Goal: Task Accomplishment & Management: Complete application form

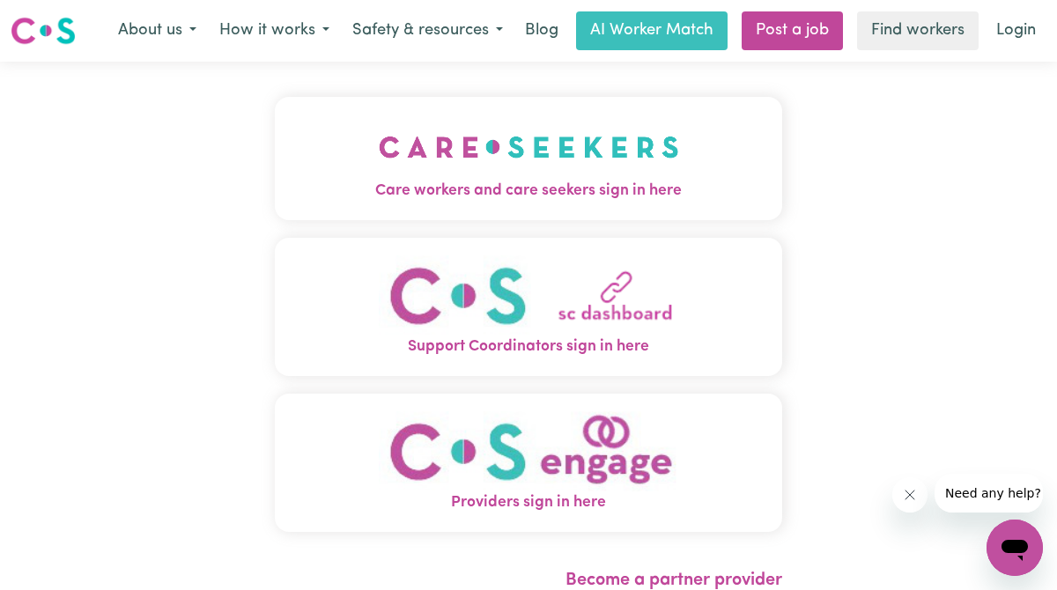
click at [528, 159] on img "Care workers and care seekers sign in here" at bounding box center [529, 146] width 300 height 65
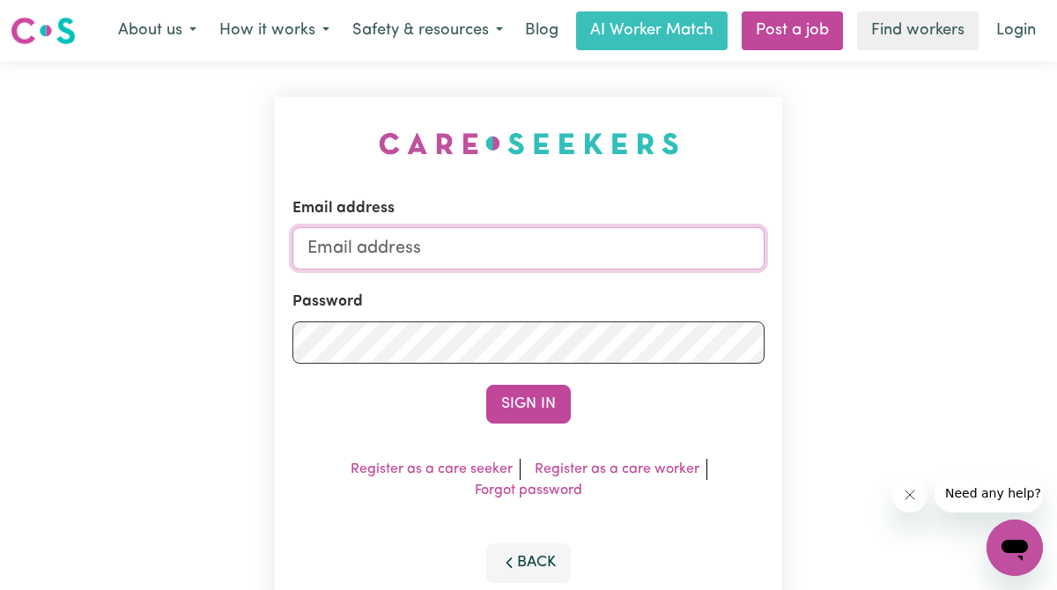
click at [532, 239] on input "Email address" at bounding box center [528, 248] width 472 height 42
type input "[EMAIL_ADDRESS][DOMAIN_NAME]"
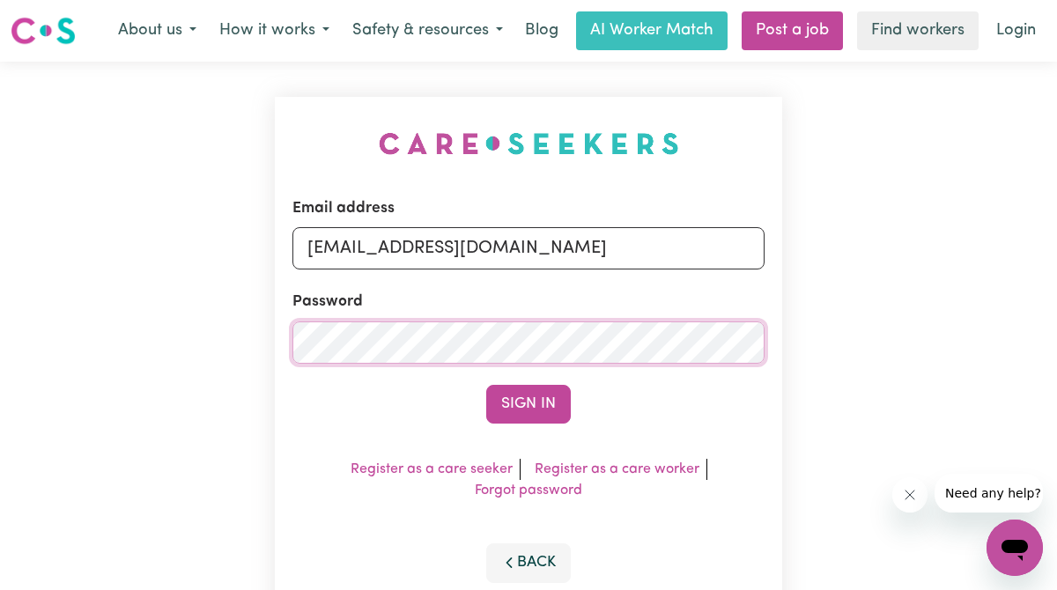
click at [486, 385] on button "Sign In" at bounding box center [528, 404] width 85 height 39
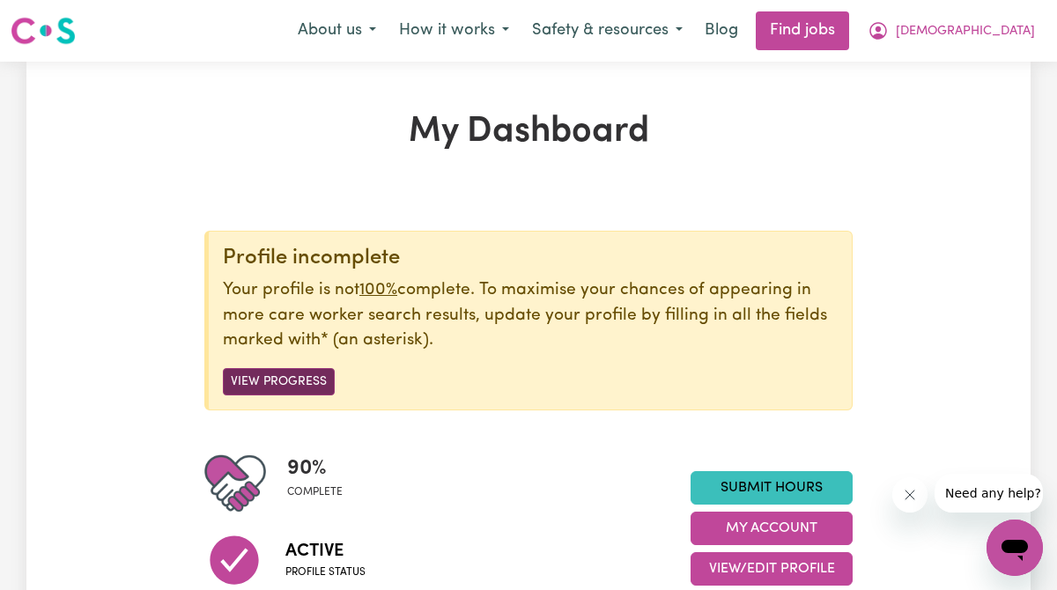
click at [288, 384] on button "View Progress" at bounding box center [279, 381] width 112 height 27
click at [314, 376] on button "View Progress" at bounding box center [279, 381] width 112 height 27
click at [277, 388] on button "View Progress" at bounding box center [279, 381] width 112 height 27
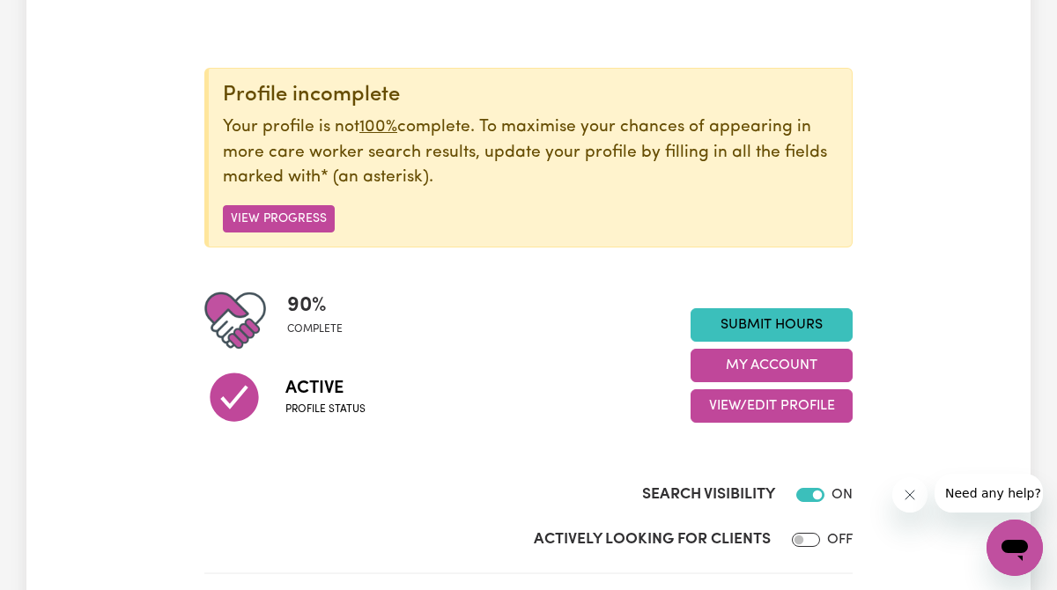
scroll to position [165, 0]
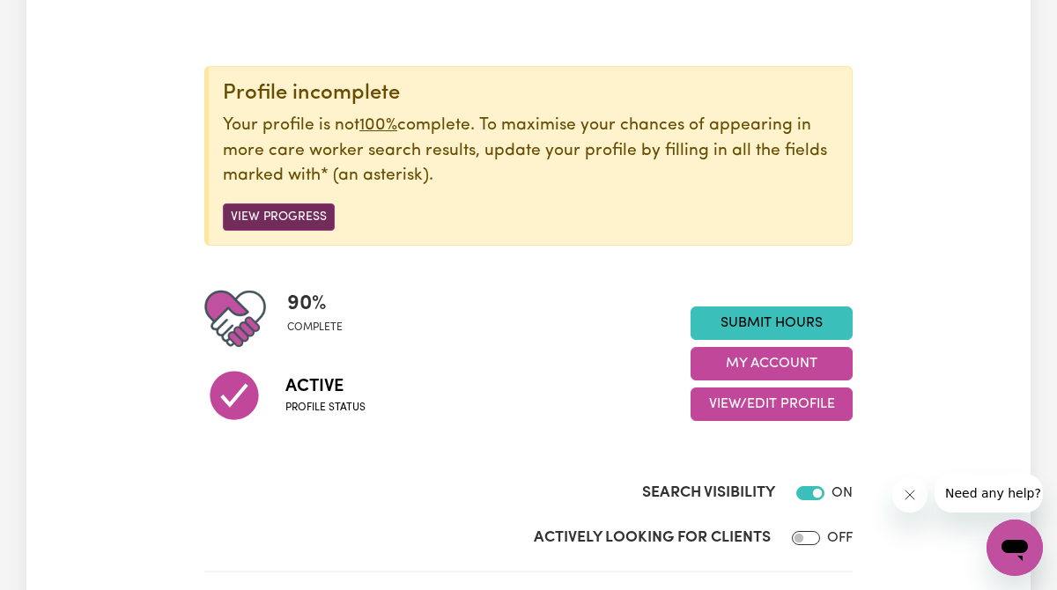
click at [314, 218] on button "View Progress" at bounding box center [279, 216] width 112 height 27
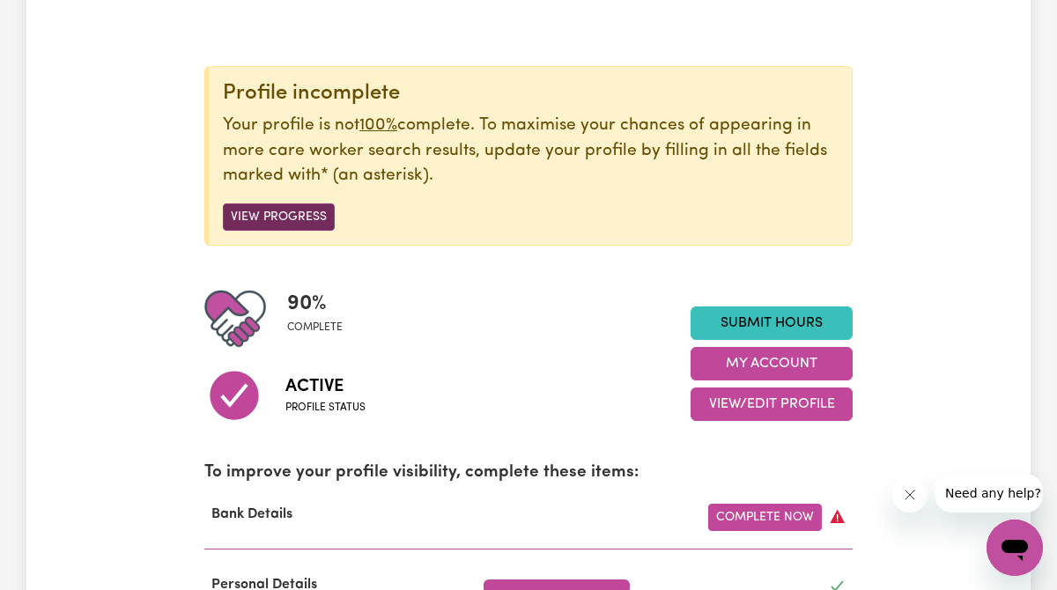
click at [314, 218] on button "View Progress" at bounding box center [279, 216] width 112 height 27
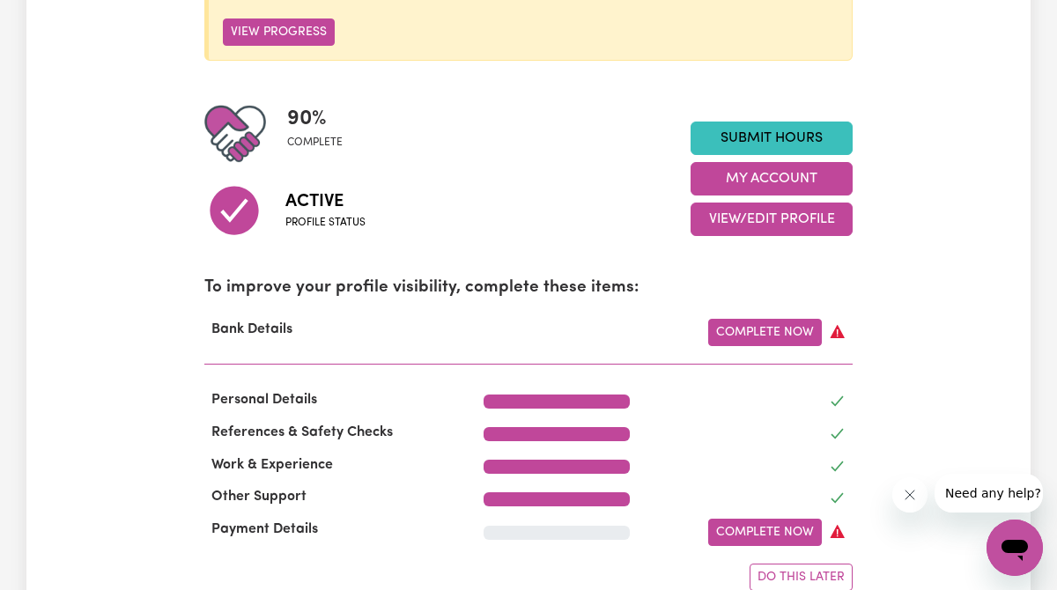
scroll to position [370, 0]
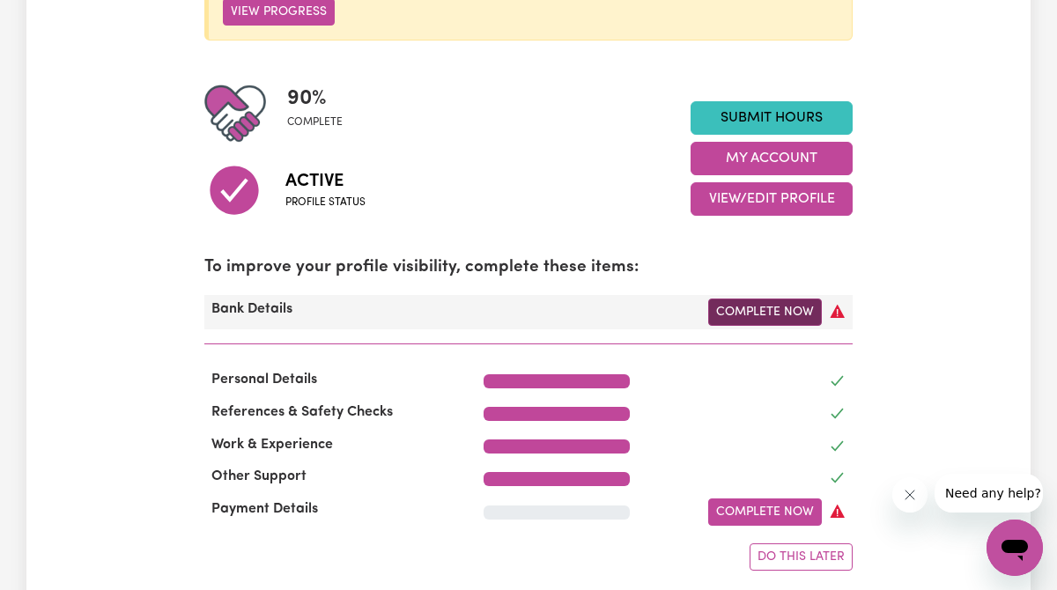
click at [778, 309] on link "Complete Now" at bounding box center [765, 312] width 114 height 27
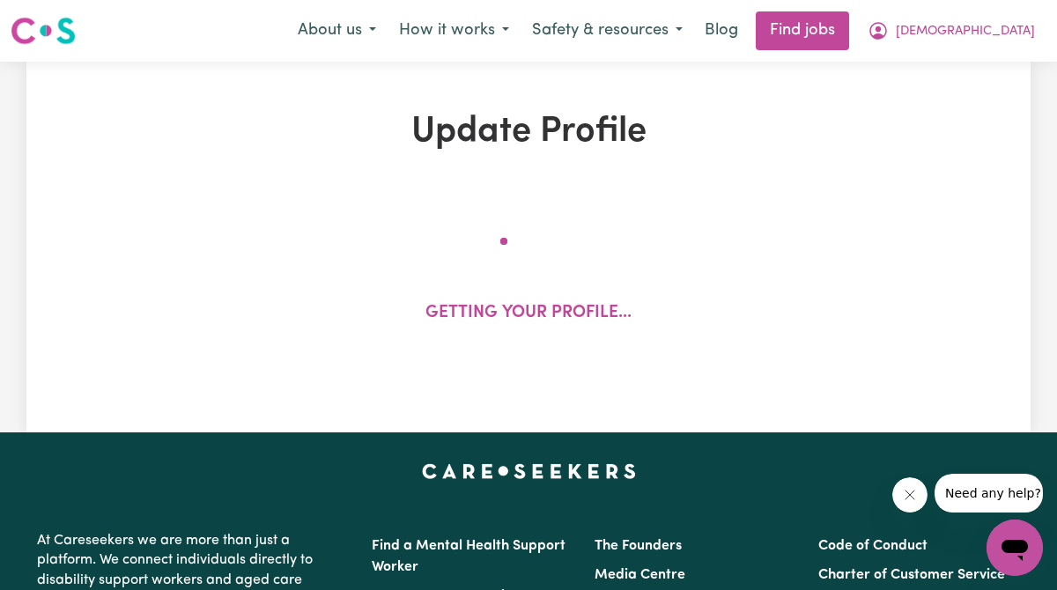
select select "I am providing services privately on my own"
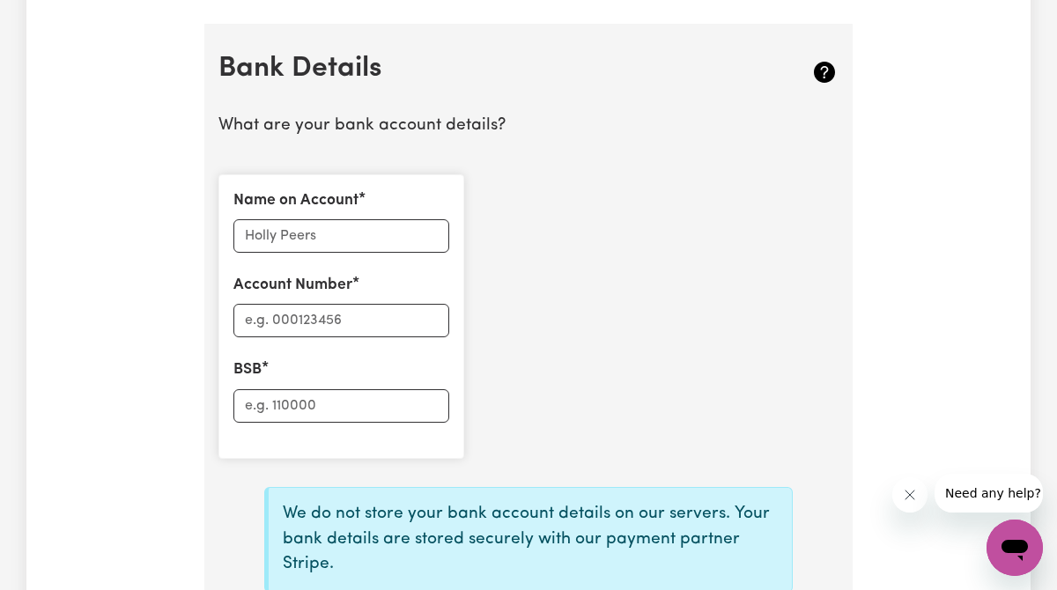
scroll to position [1226, 0]
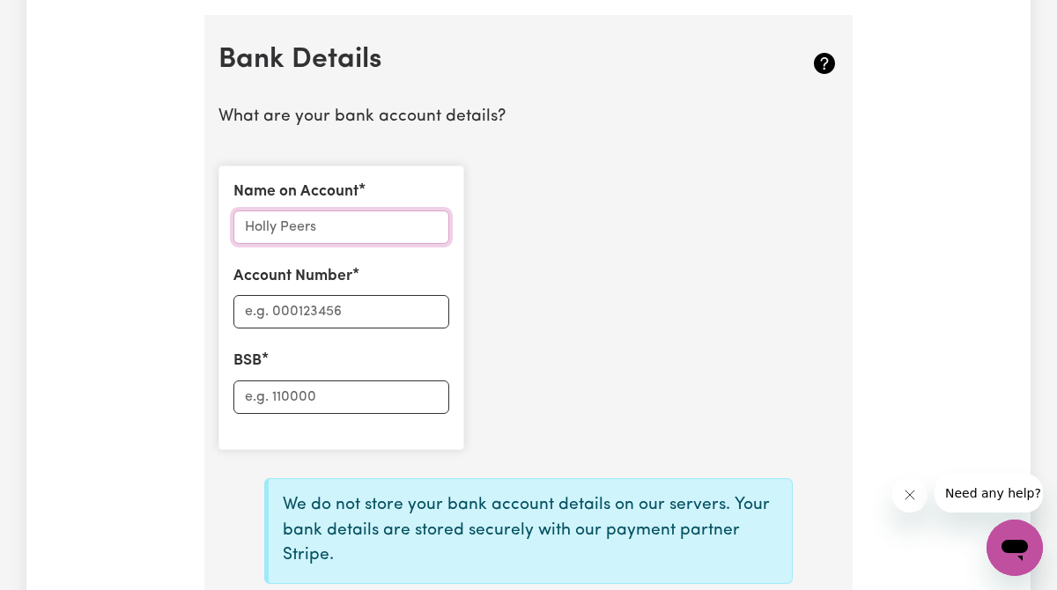
click at [390, 224] on input "Name on Account" at bounding box center [341, 226] width 216 height 33
type input "[DEMOGRAPHIC_DATA][PERSON_NAME]"
click at [333, 307] on input "Account Number" at bounding box center [341, 311] width 216 height 33
type input "012209"
click at [329, 397] on input "BSB" at bounding box center [341, 396] width 216 height 33
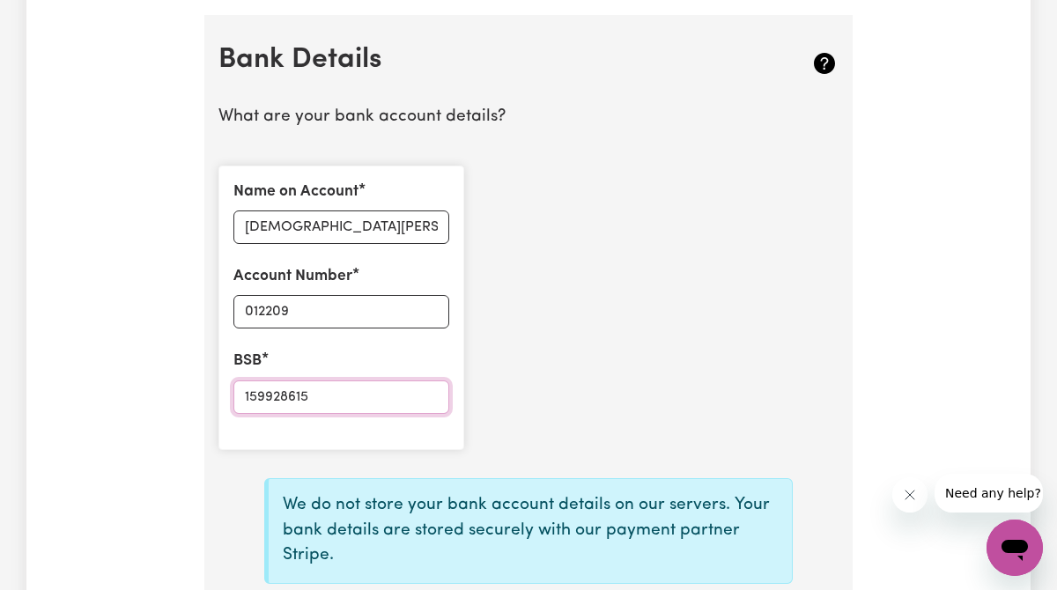
click at [280, 392] on input "159928615" at bounding box center [341, 396] width 216 height 33
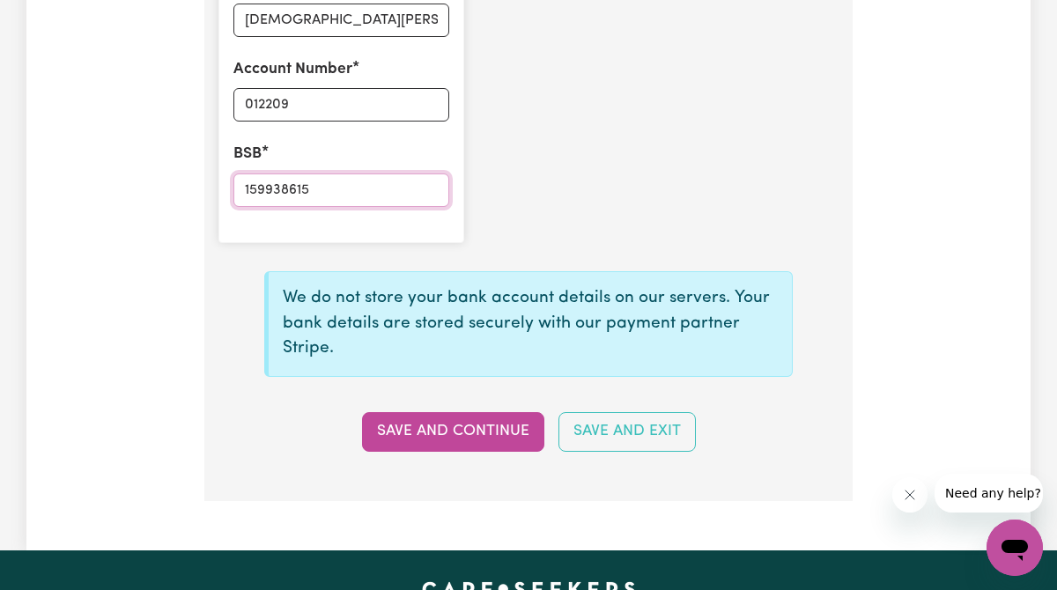
scroll to position [1436, 0]
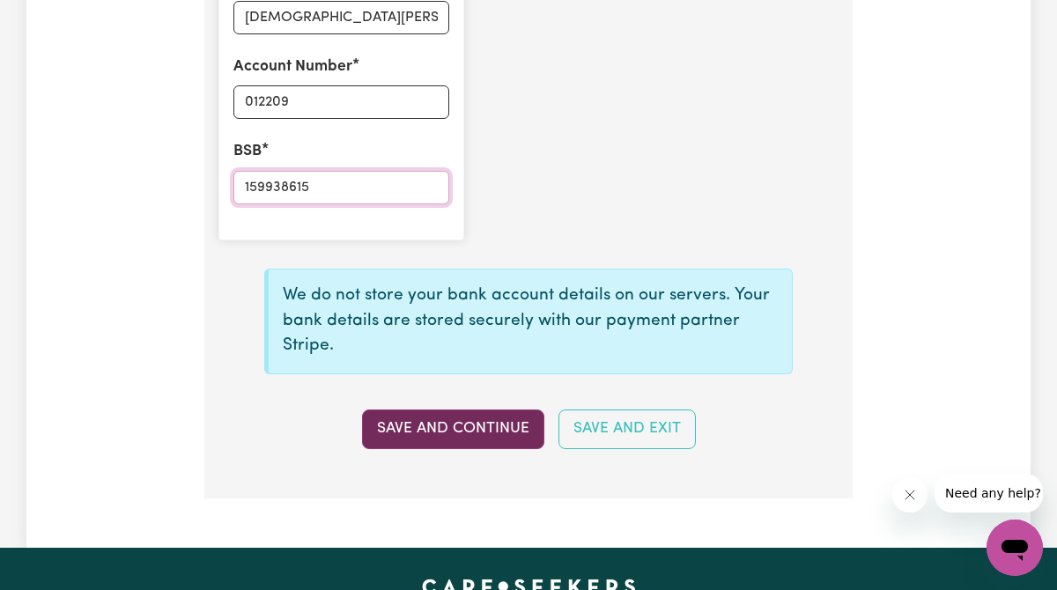
type input "159938615"
click at [471, 429] on button "Save and Continue" at bounding box center [453, 429] width 182 height 39
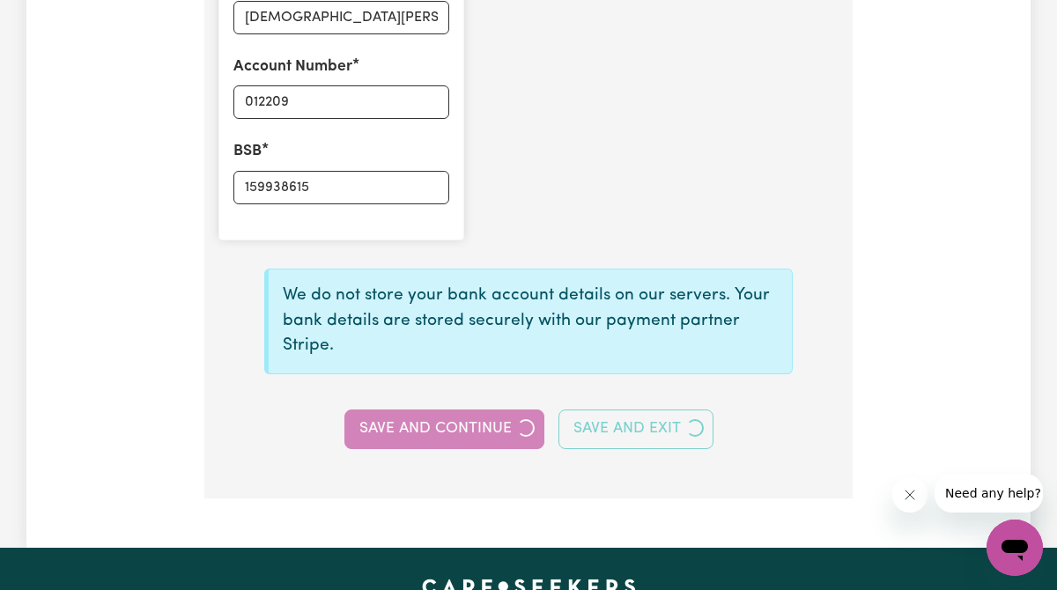
click at [471, 429] on button "Save and Continue" at bounding box center [444, 429] width 200 height 39
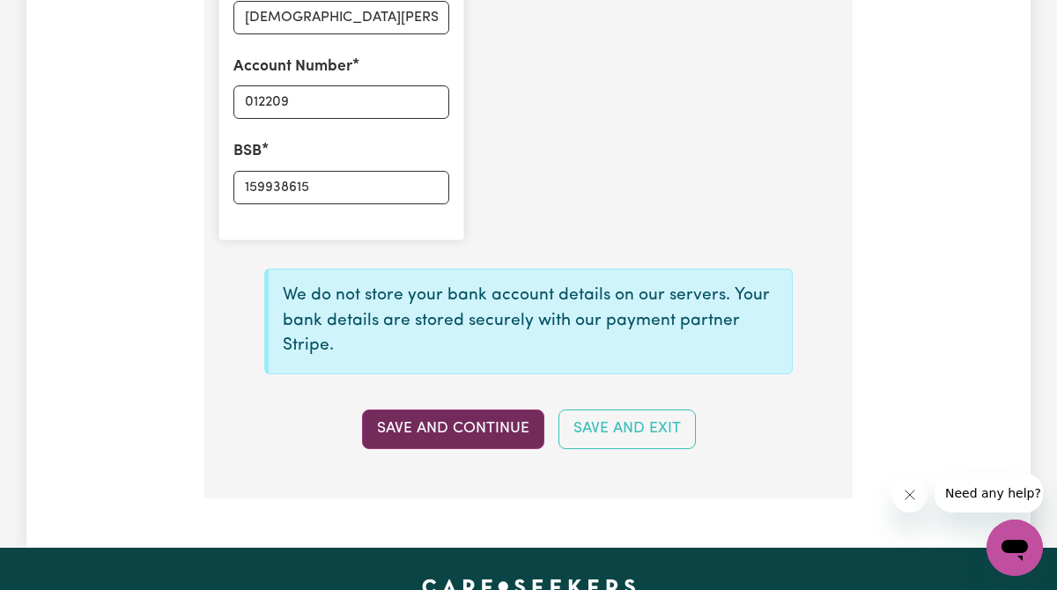
click at [471, 429] on button "Save and Continue" at bounding box center [453, 429] width 182 height 39
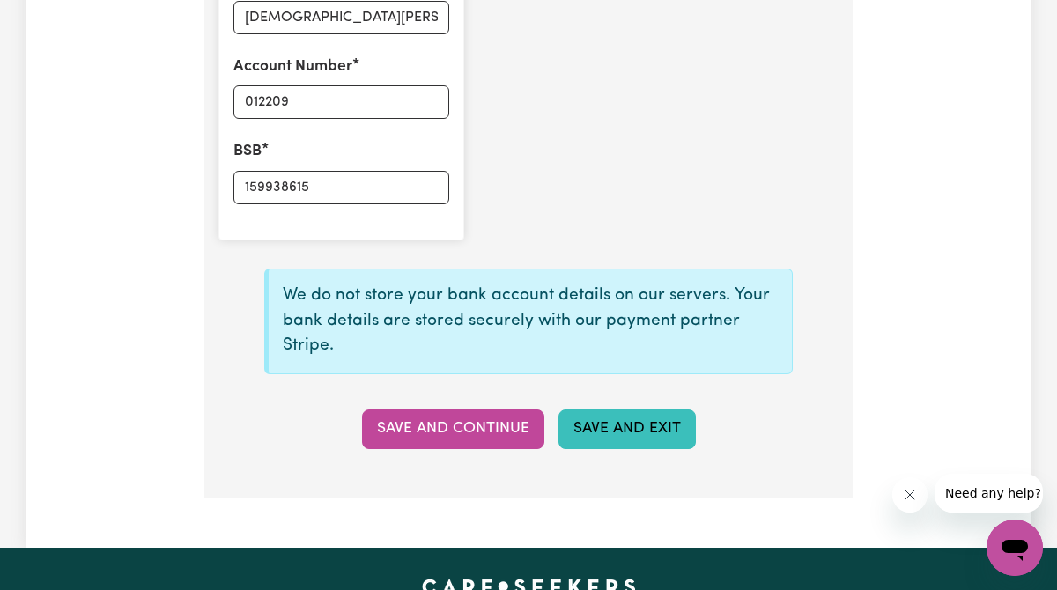
click at [631, 443] on button "Save and Exit" at bounding box center [626, 429] width 137 height 39
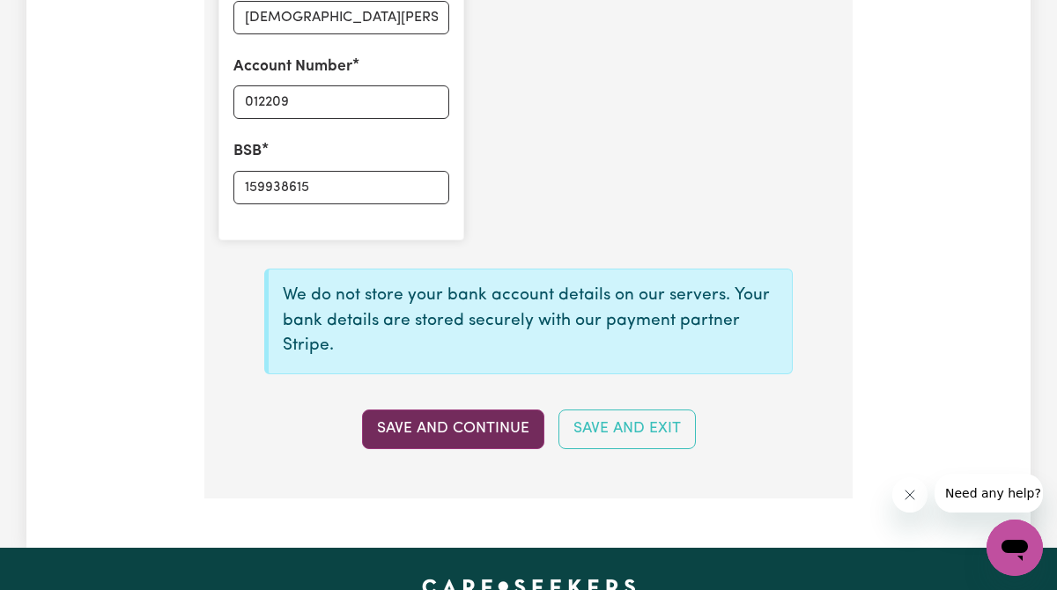
click at [494, 414] on button "Save and Continue" at bounding box center [453, 429] width 182 height 39
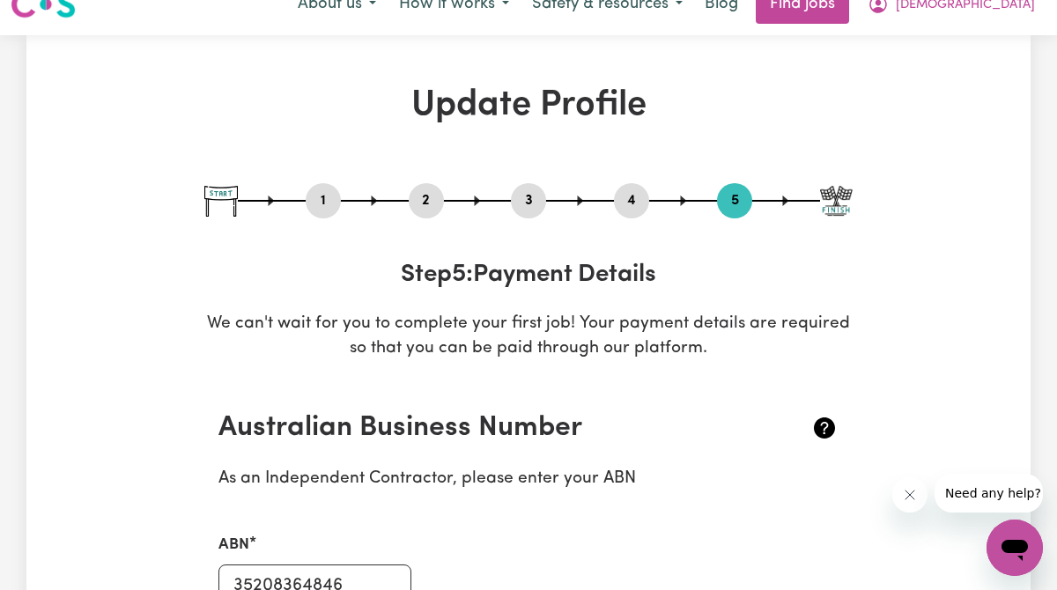
scroll to position [26, 0]
click at [836, 203] on img at bounding box center [836, 202] width 33 height 31
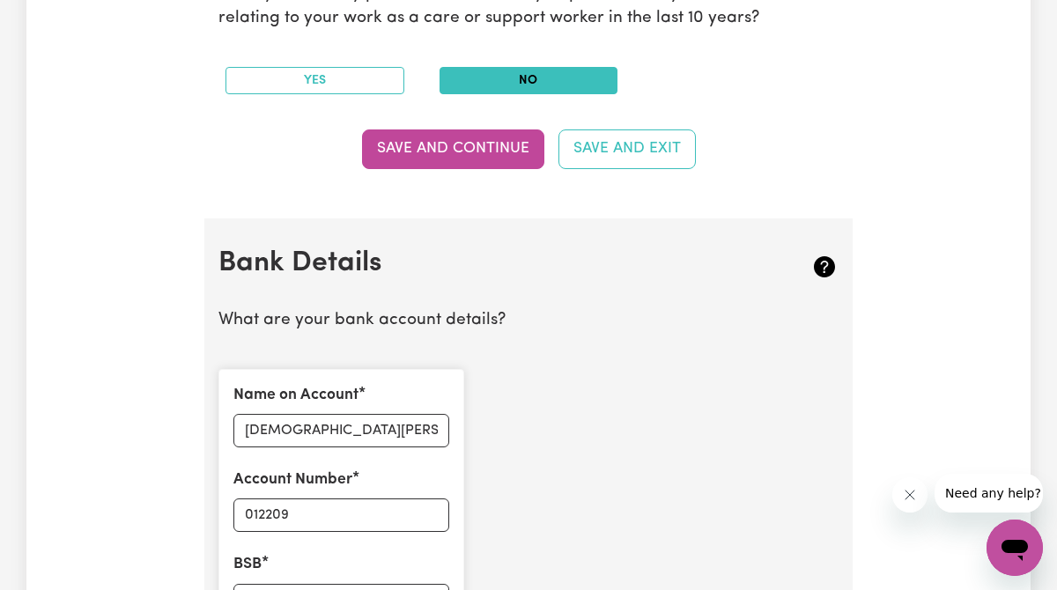
scroll to position [1028, 0]
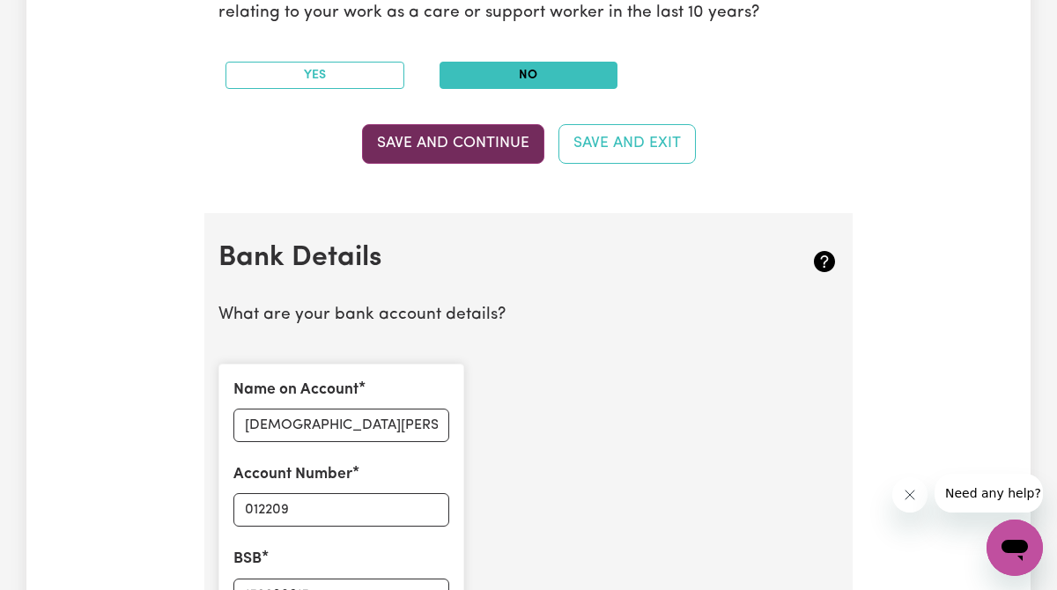
click at [493, 145] on button "Save and Continue" at bounding box center [453, 143] width 182 height 39
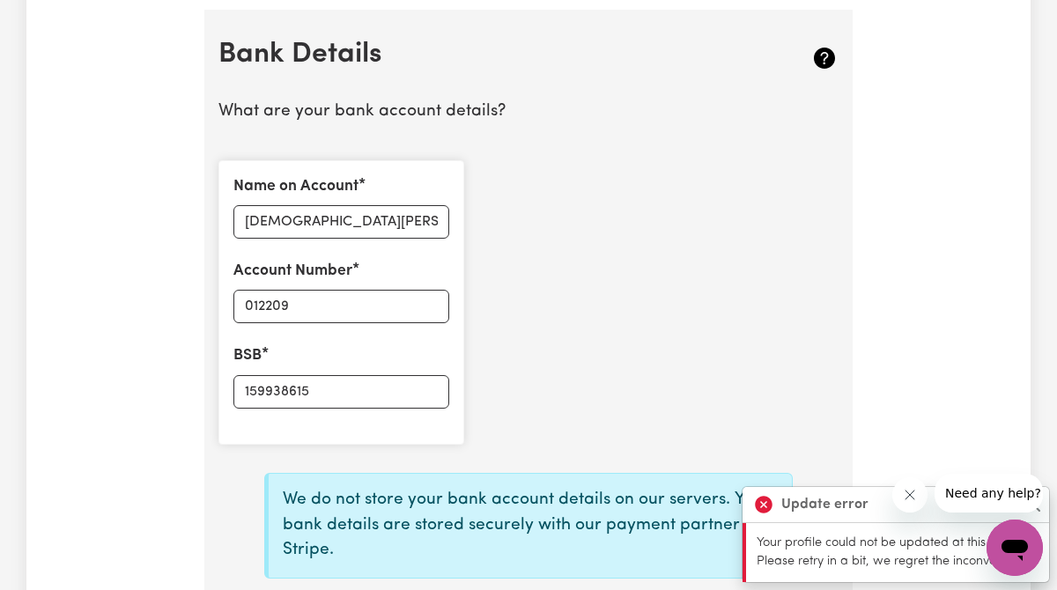
scroll to position [1434, 0]
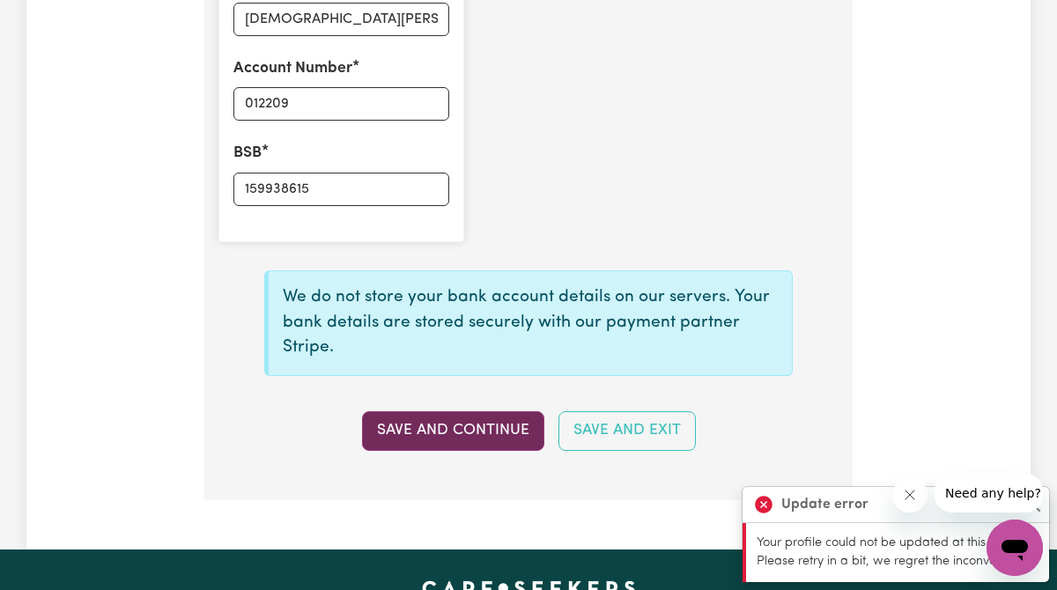
click at [484, 431] on button "Save and Continue" at bounding box center [453, 430] width 182 height 39
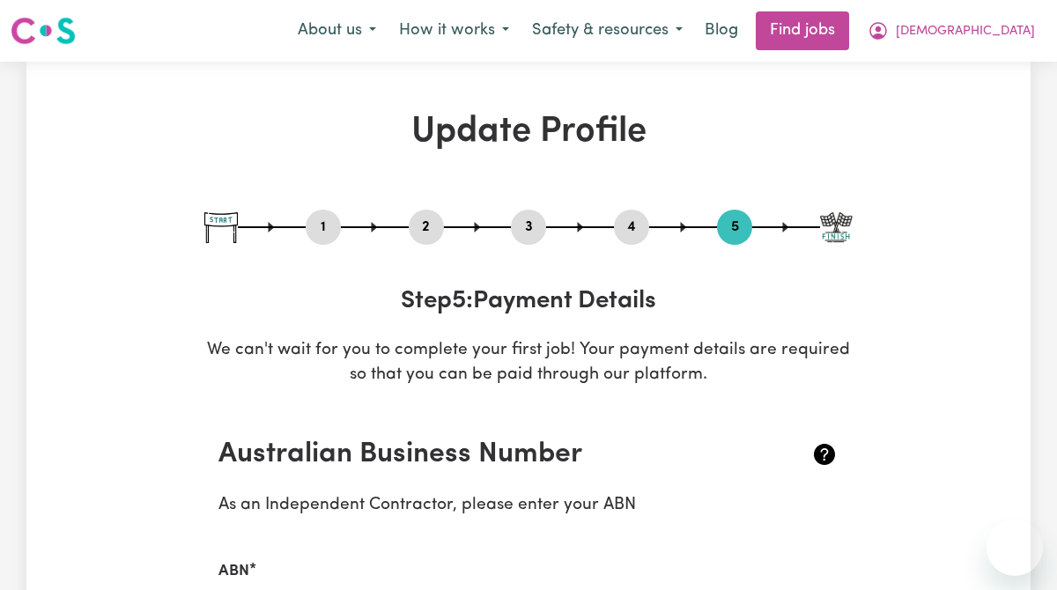
select select "I am providing services privately on my own"
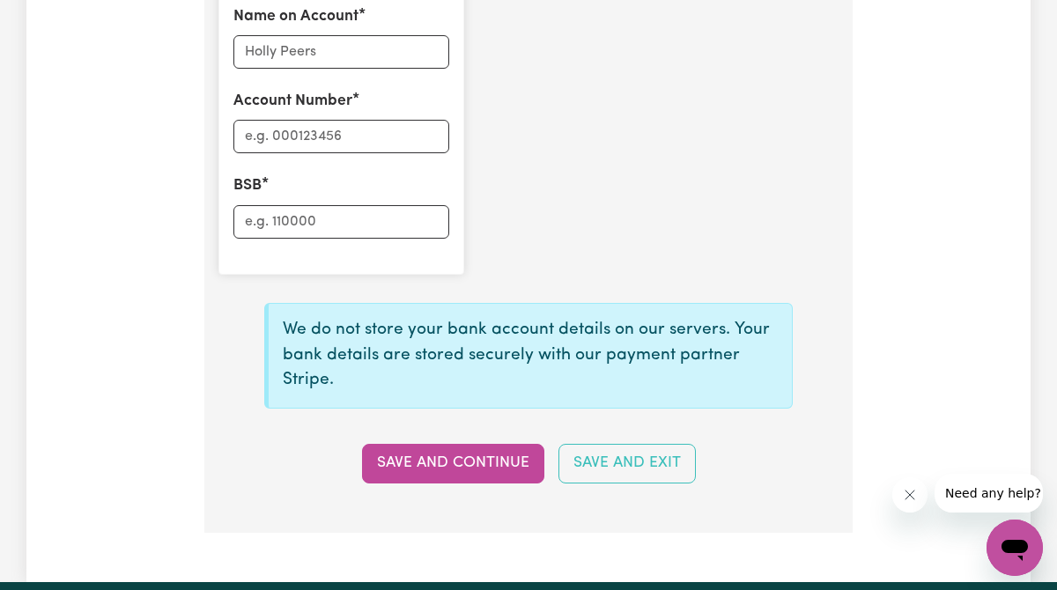
scroll to position [1403, 0]
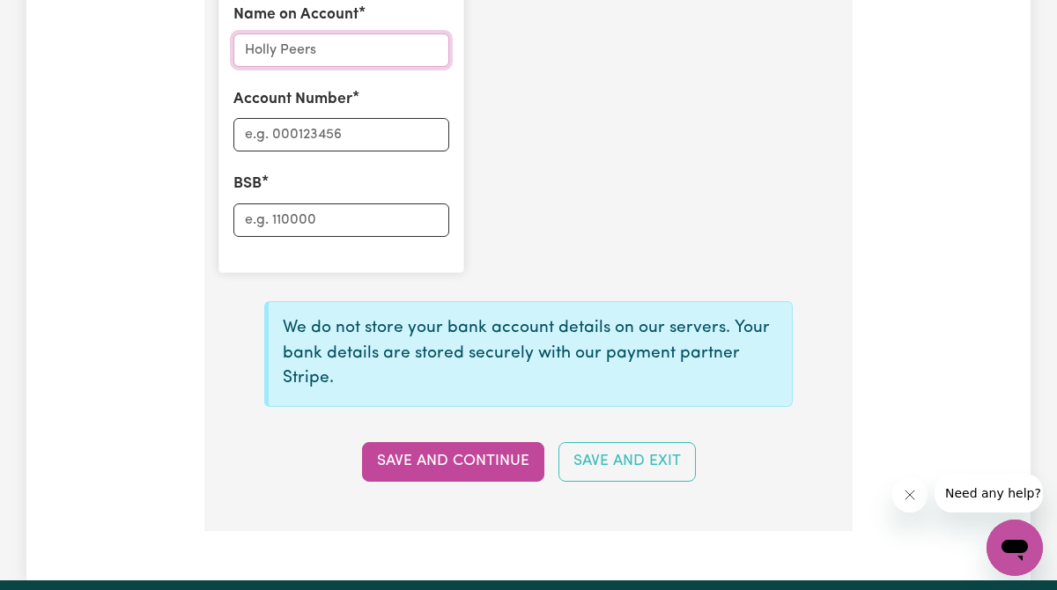
click at [395, 50] on input "Name on Account" at bounding box center [341, 49] width 216 height 33
type input "[DEMOGRAPHIC_DATA][PERSON_NAME]"
click at [338, 134] on input "Account Number" at bounding box center [341, 134] width 216 height 33
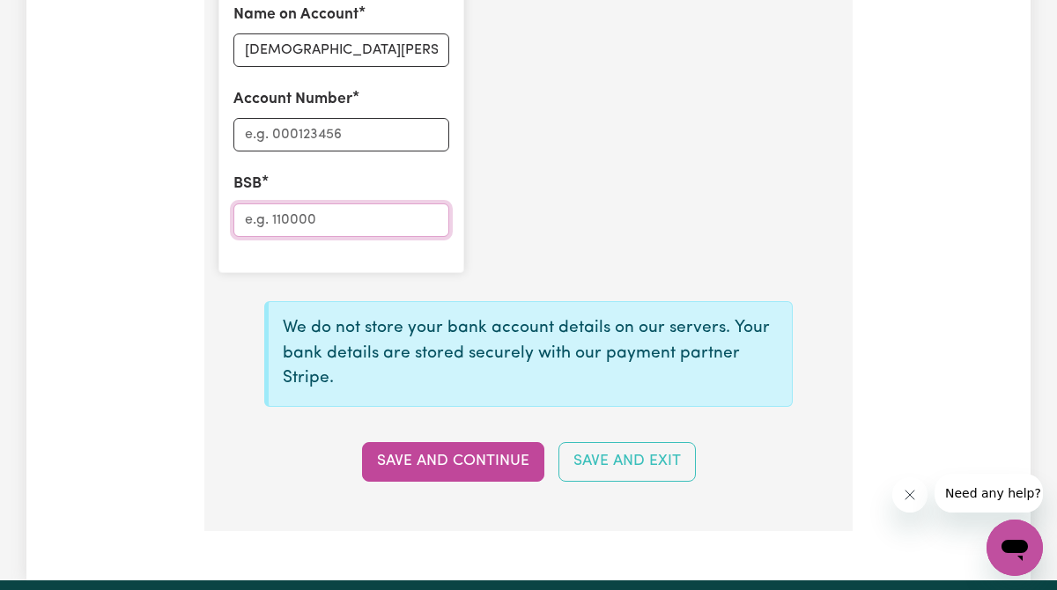
click at [292, 223] on input "BSB" at bounding box center [341, 219] width 216 height 33
type input "012209"
click at [316, 129] on input "Account Number" at bounding box center [341, 134] width 216 height 33
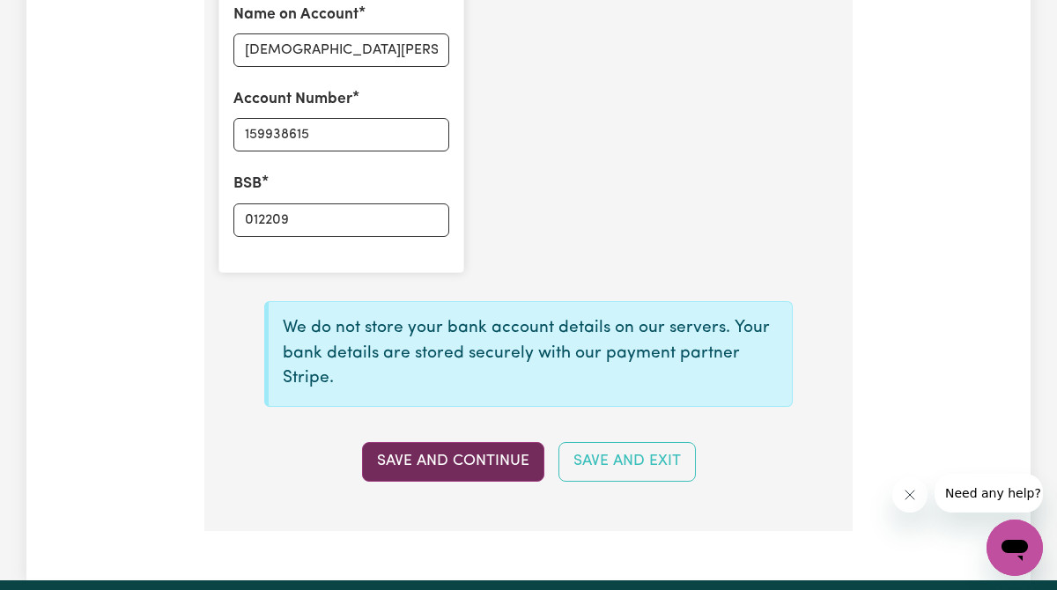
click at [447, 458] on button "Save and Continue" at bounding box center [453, 461] width 182 height 39
type input "****8615"
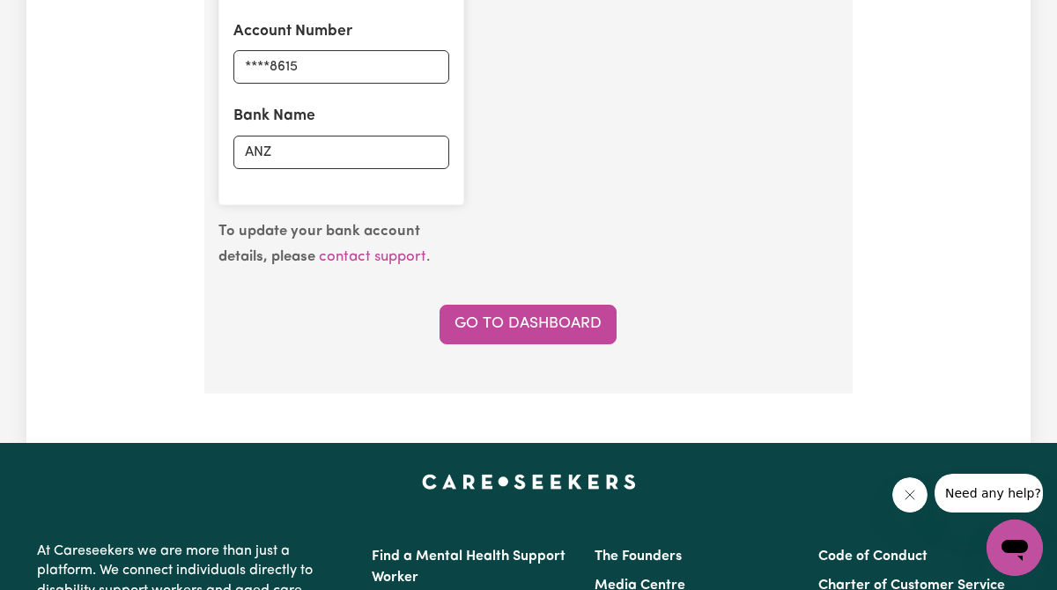
scroll to position [1476, 0]
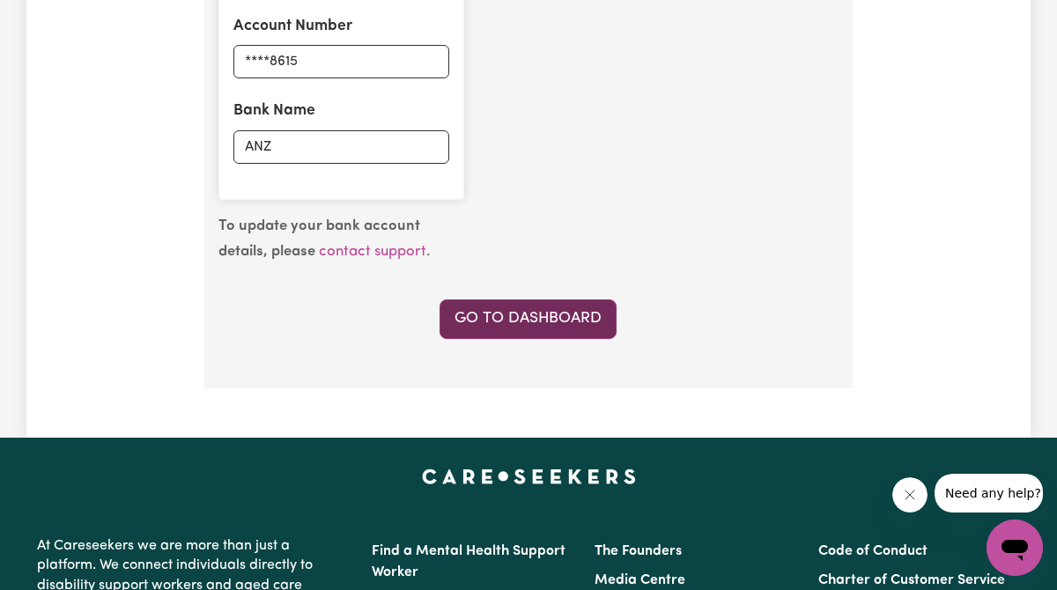
click at [549, 320] on link "Go to Dashboard" at bounding box center [527, 318] width 177 height 39
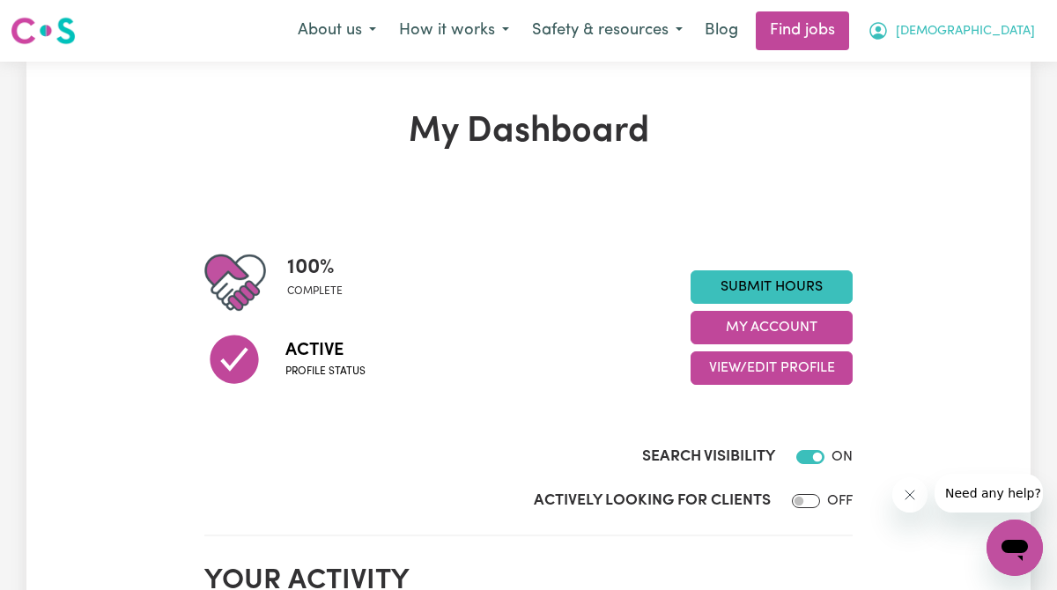
click at [965, 32] on span "[DEMOGRAPHIC_DATA]" at bounding box center [965, 31] width 139 height 19
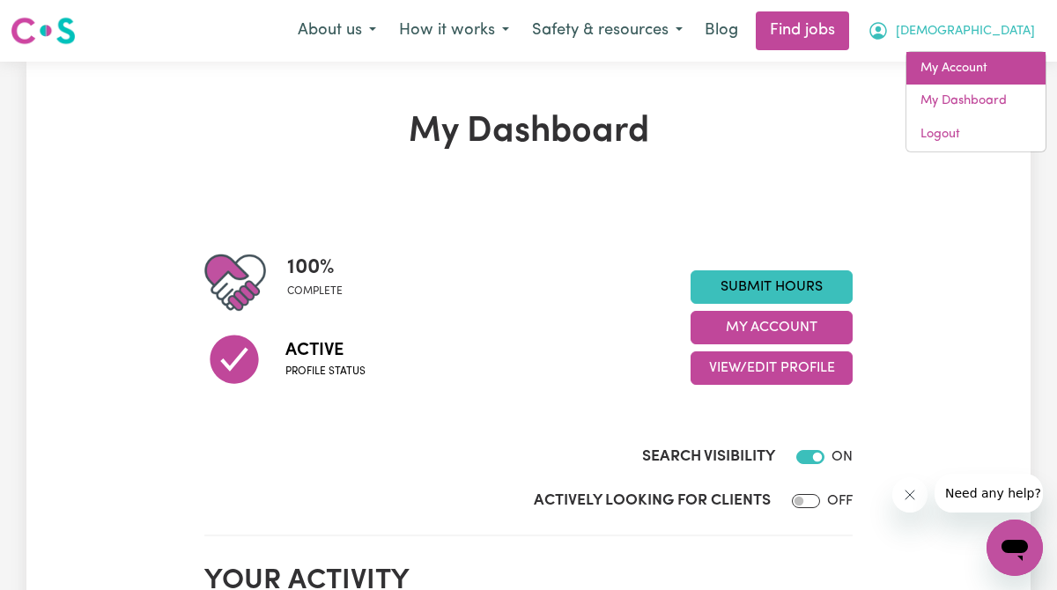
click at [978, 66] on link "My Account" at bounding box center [975, 68] width 139 height 33
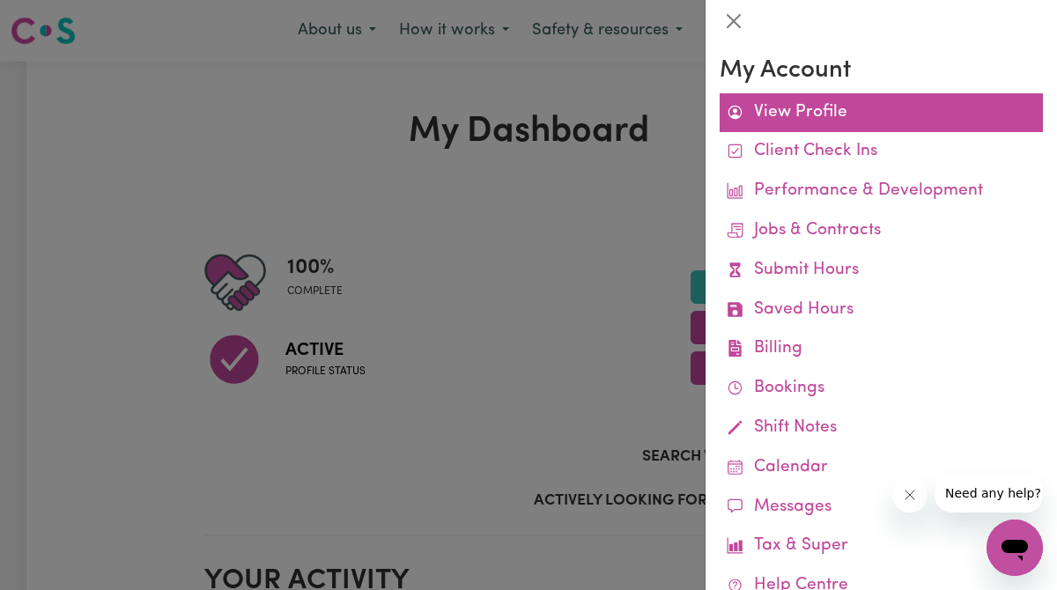
click at [798, 127] on link "View Profile" at bounding box center [881, 113] width 323 height 40
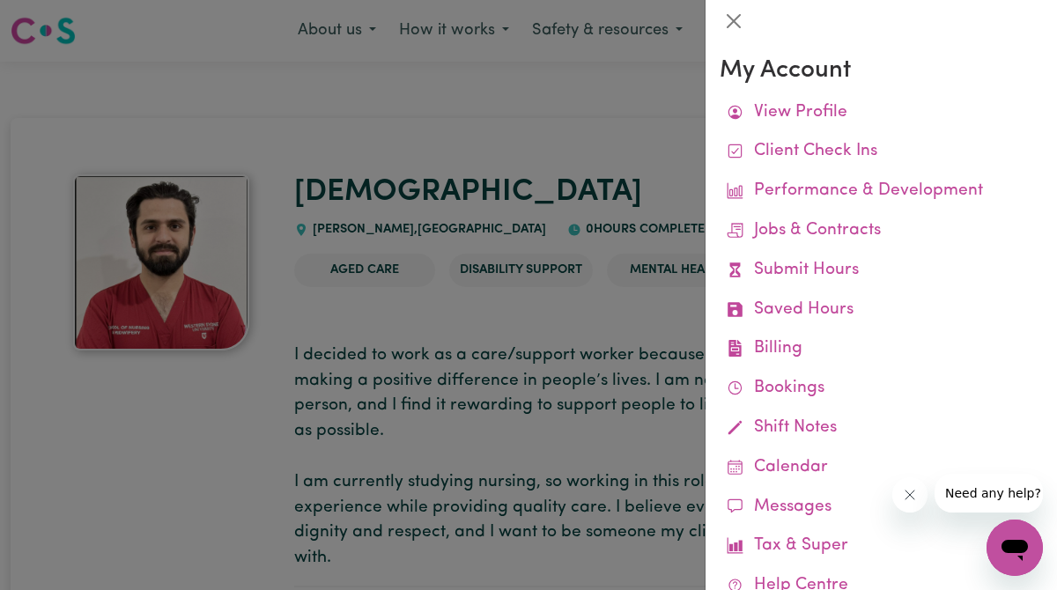
click at [627, 149] on div at bounding box center [528, 295] width 1057 height 590
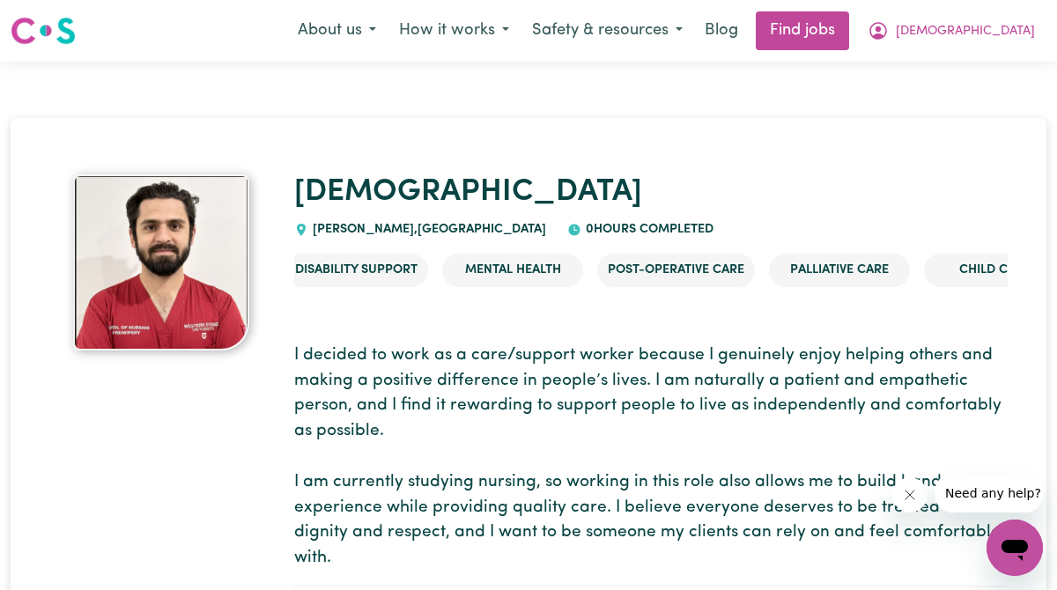
scroll to position [0, 241]
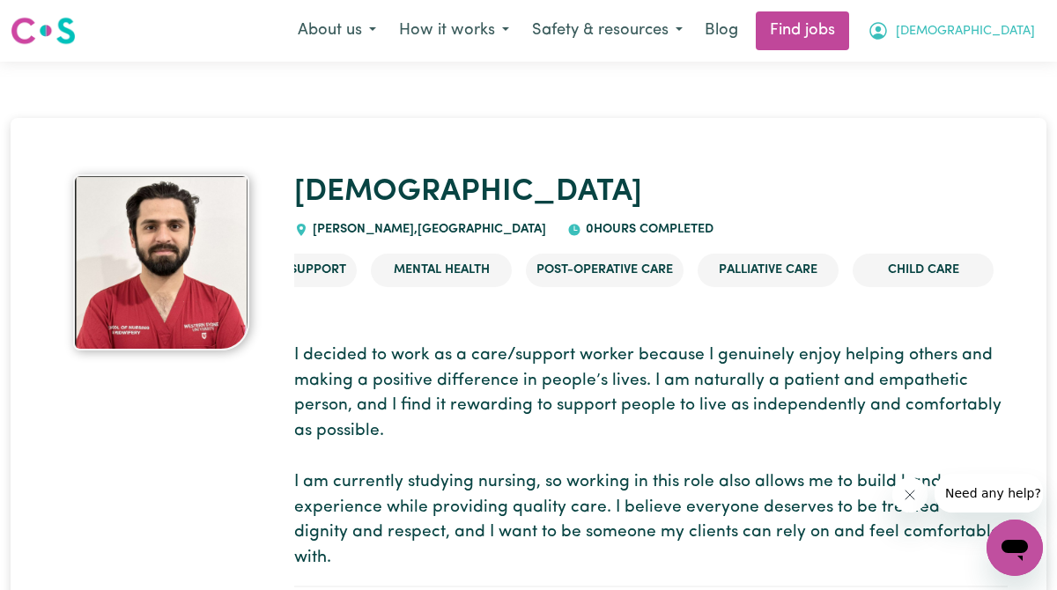
click at [984, 33] on span "[DEMOGRAPHIC_DATA]" at bounding box center [965, 31] width 139 height 19
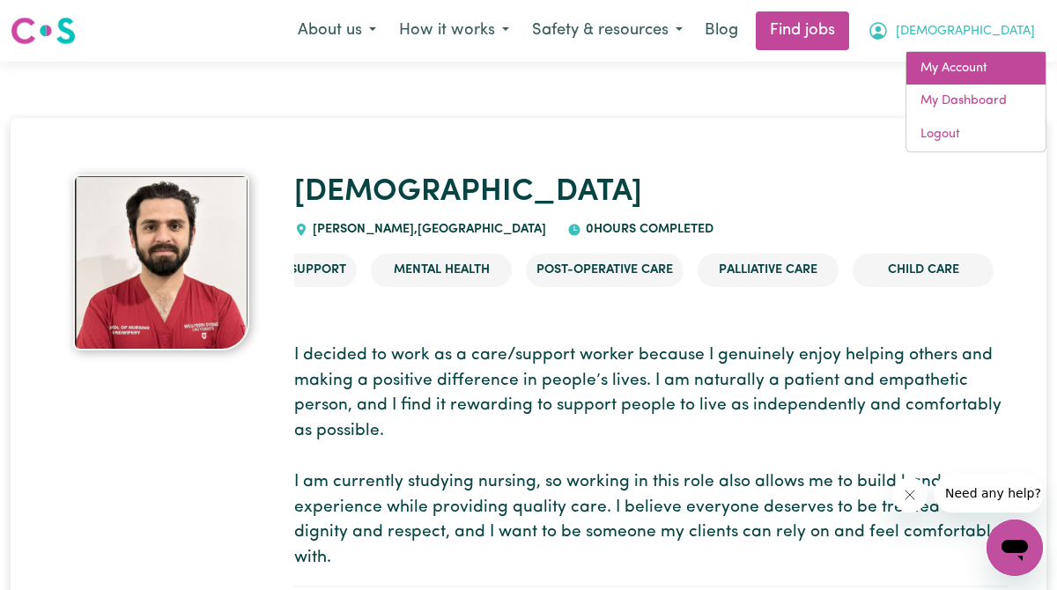
click at [964, 75] on link "My Account" at bounding box center [975, 68] width 139 height 33
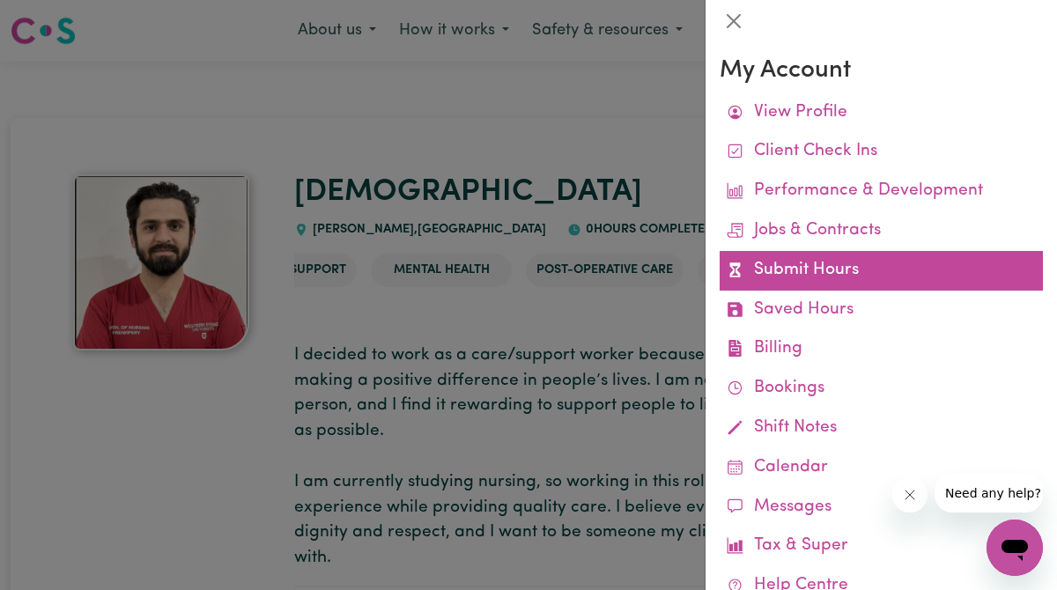
click at [819, 269] on link "Submit Hours" at bounding box center [881, 271] width 323 height 40
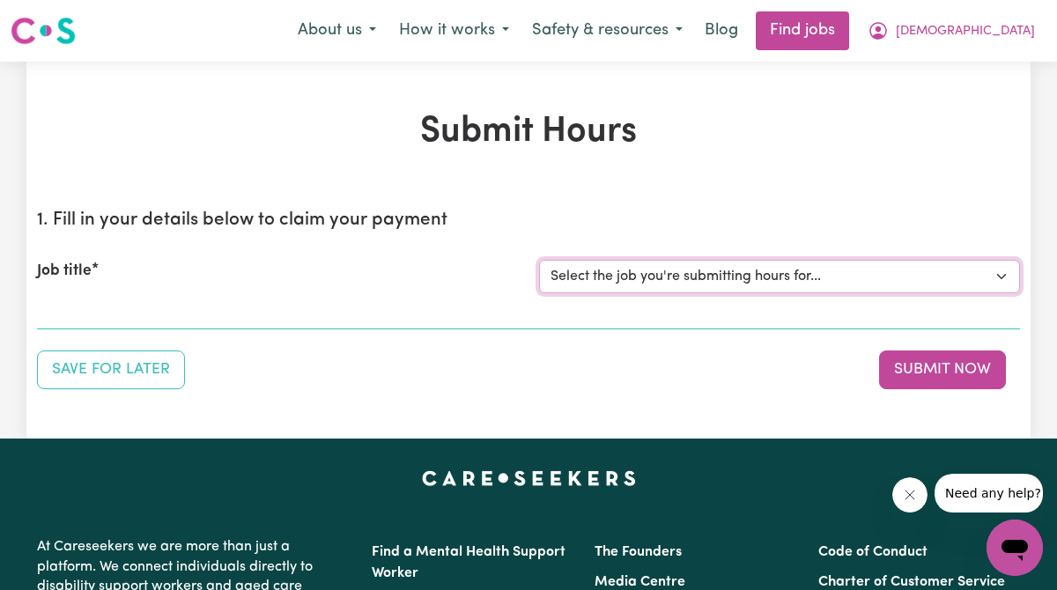
click at [745, 267] on select "Select the job you're submitting hours for... [[PERSON_NAME]] Support Worker Ne…" at bounding box center [779, 276] width 481 height 33
select select "15070"
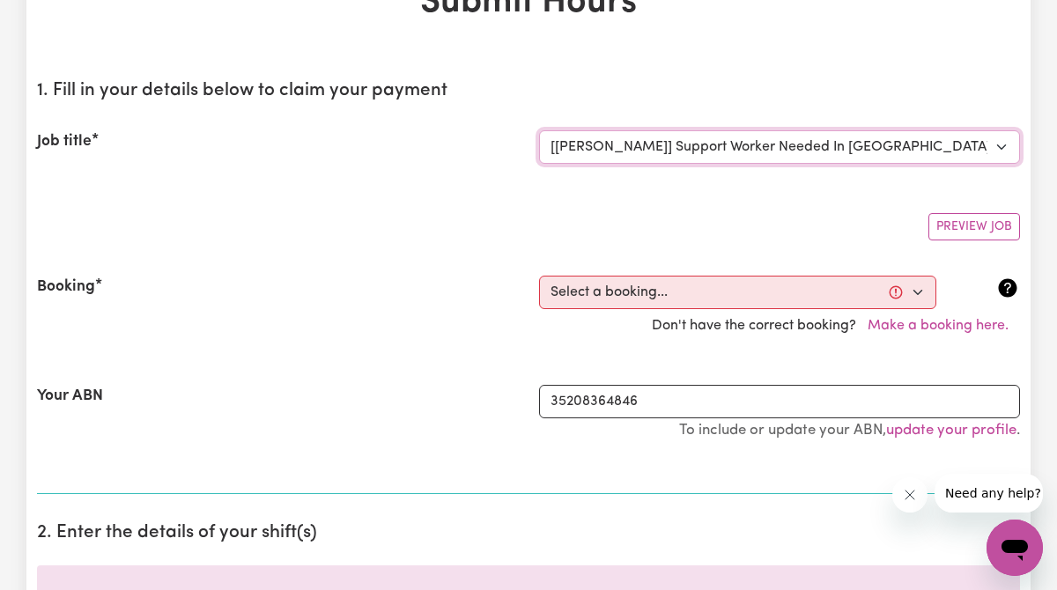
scroll to position [141, 0]
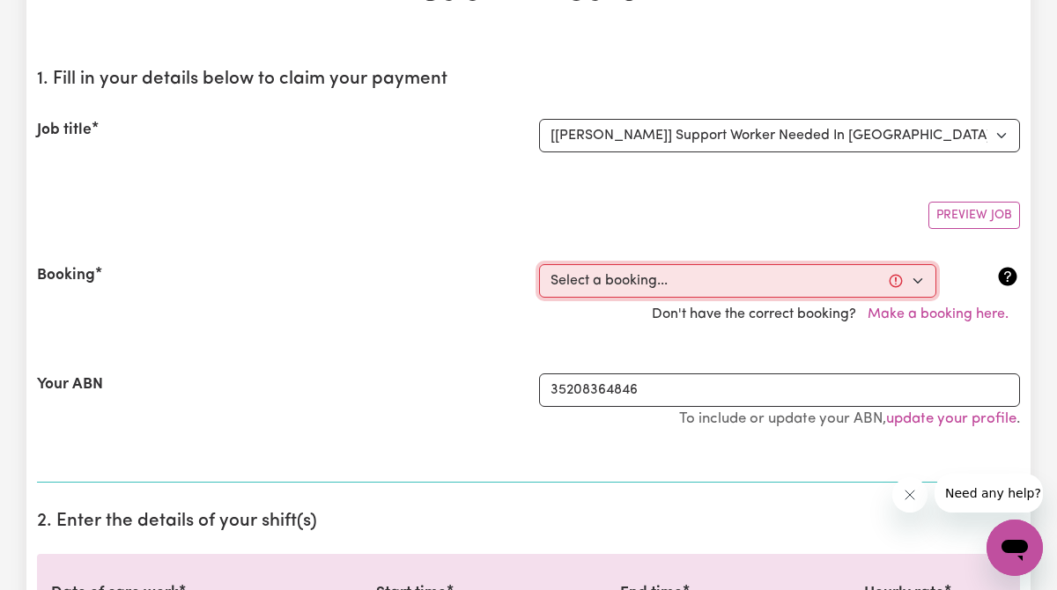
click at [677, 283] on select "Select a booking... [DATE] 3:00pm to 11:00pm (ONE-OFF)" at bounding box center [737, 280] width 397 height 33
select select "363666"
type input "[DATE]"
type input "11"
type input "9"
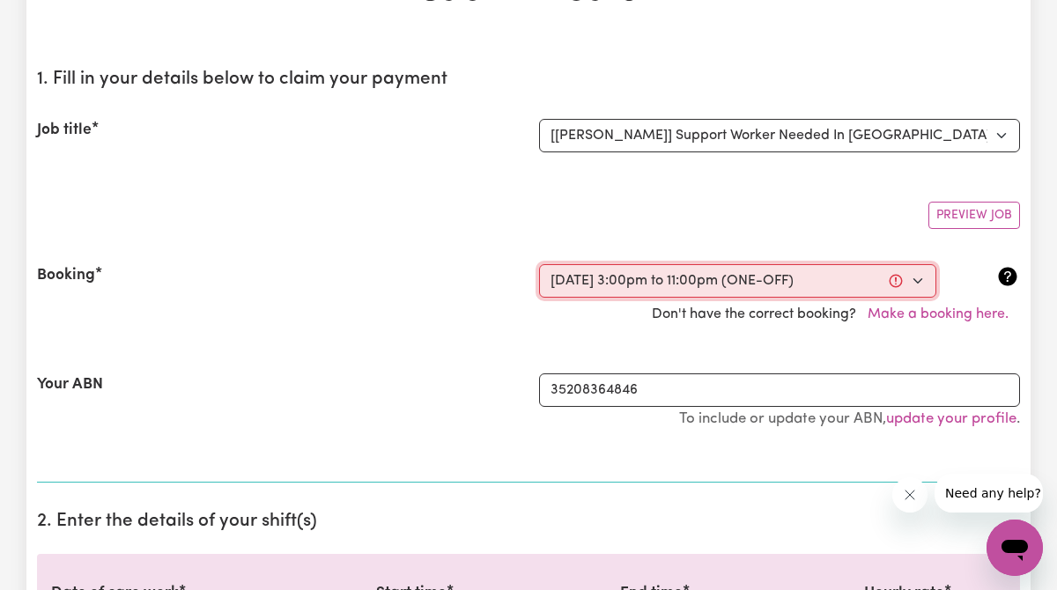
type input "2025"
type input "15:00"
type input "3"
type input "0"
select select "pm"
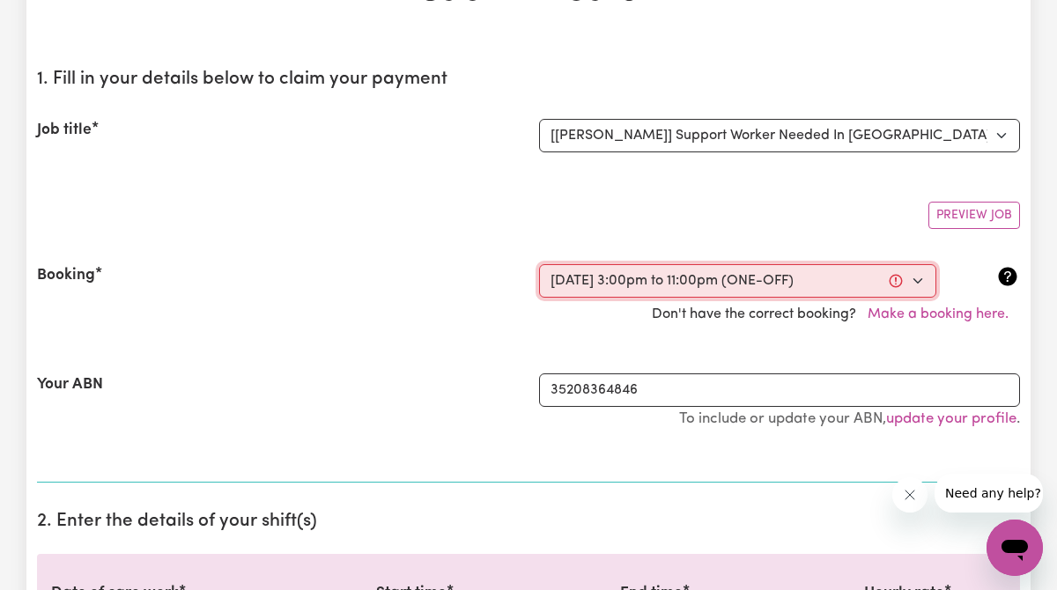
type input "23:00"
type input "11"
type input "0"
select select "pm"
select select "45-Weekday"
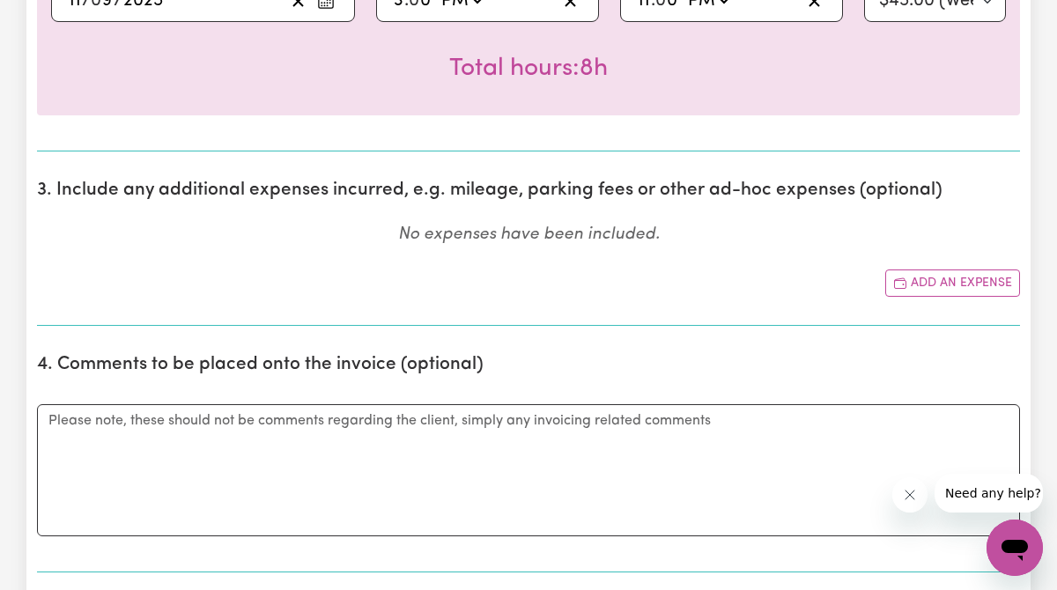
scroll to position [0, 0]
